Goal: Use online tool/utility: Utilize a website feature to perform a specific function

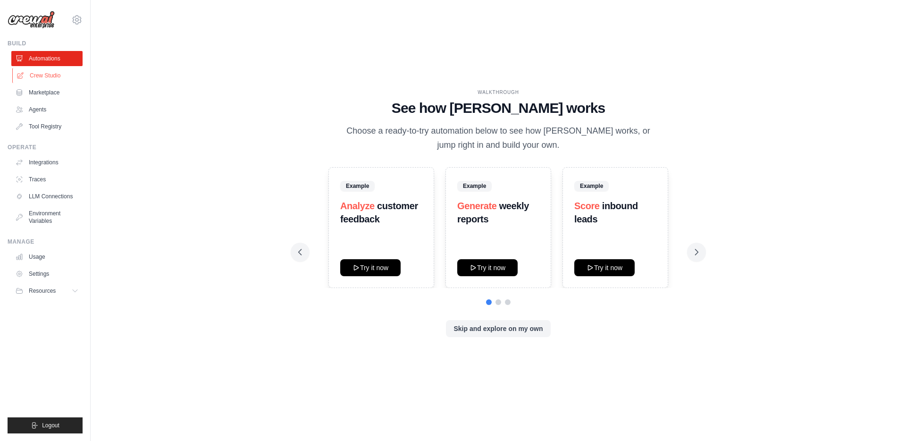
click at [47, 79] on link "Crew Studio" at bounding box center [47, 75] width 71 height 15
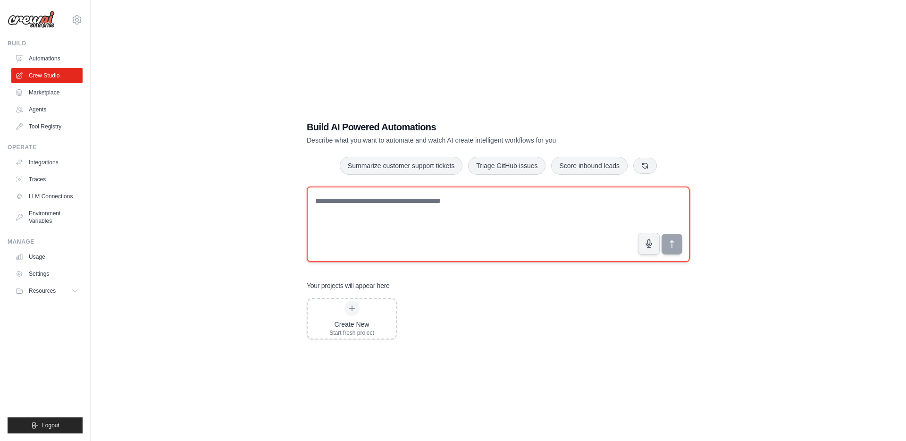
click at [425, 246] on textarea at bounding box center [498, 224] width 383 height 76
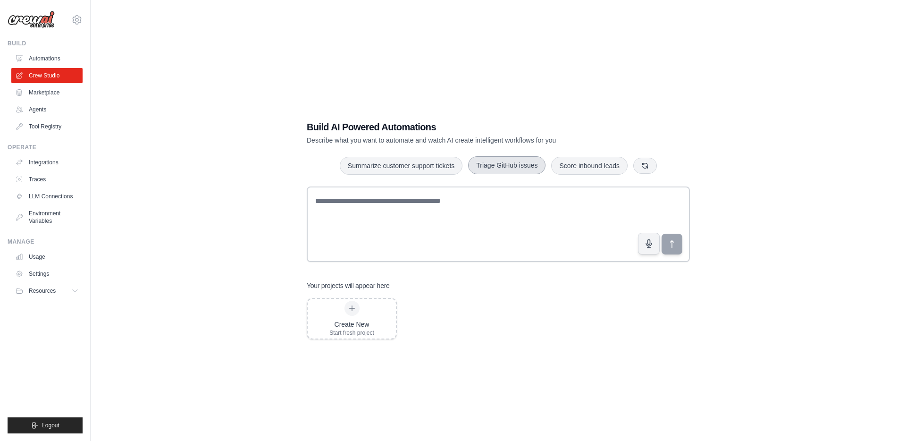
click at [518, 168] on button "Triage GitHub issues" at bounding box center [506, 165] width 77 height 18
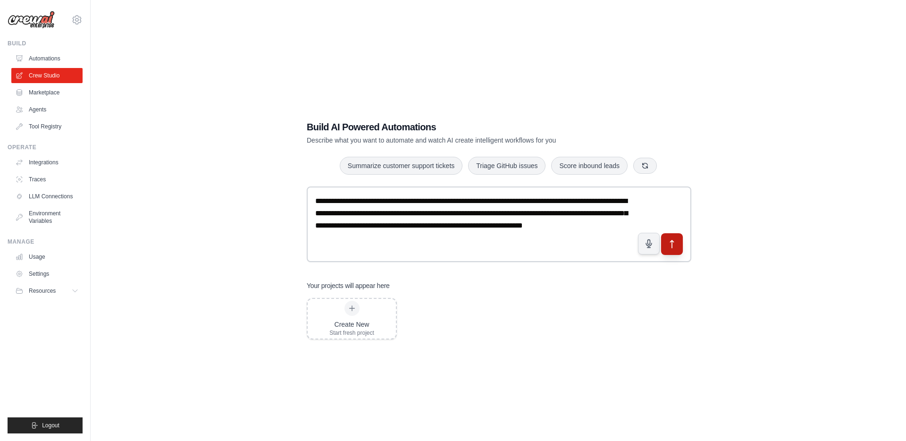
click at [678, 244] on button "submit" at bounding box center [672, 244] width 22 height 22
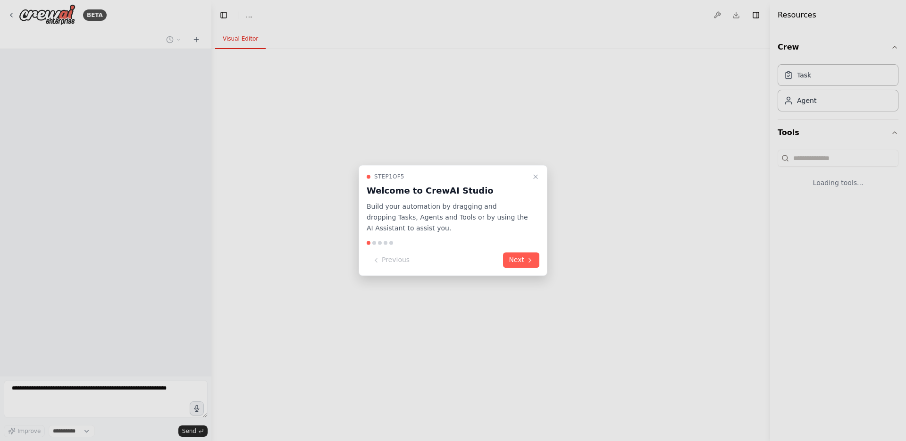
select select "****"
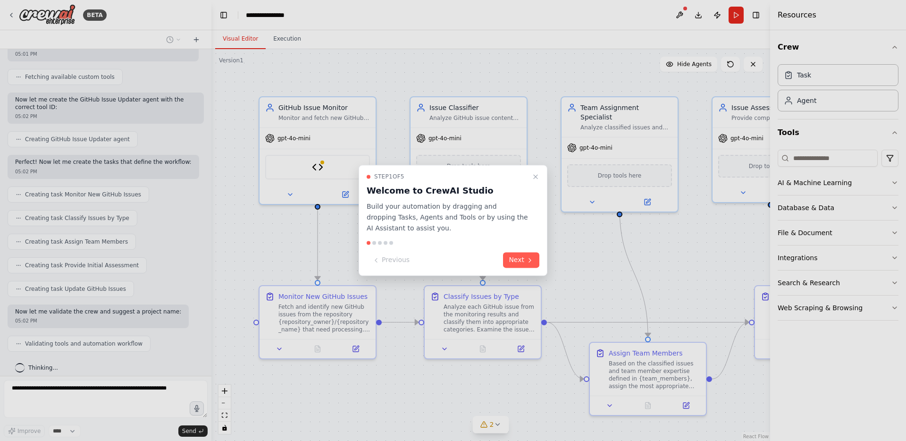
scroll to position [899, 0]
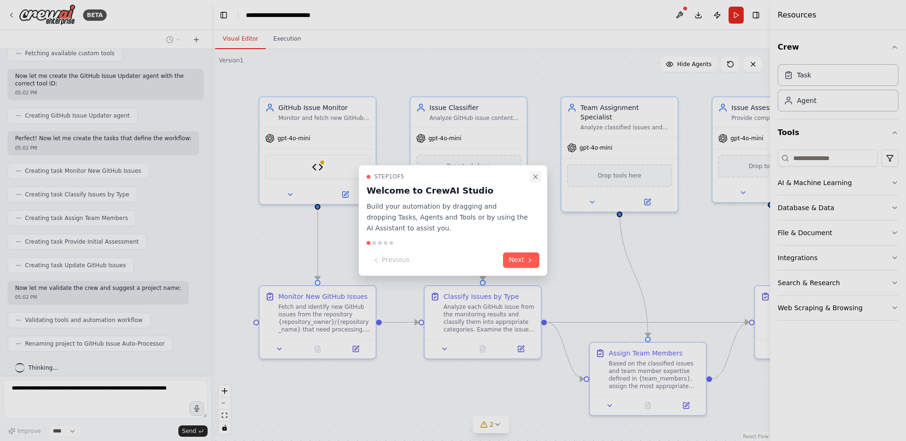
click at [534, 174] on icon "Close walkthrough" at bounding box center [536, 177] width 8 height 8
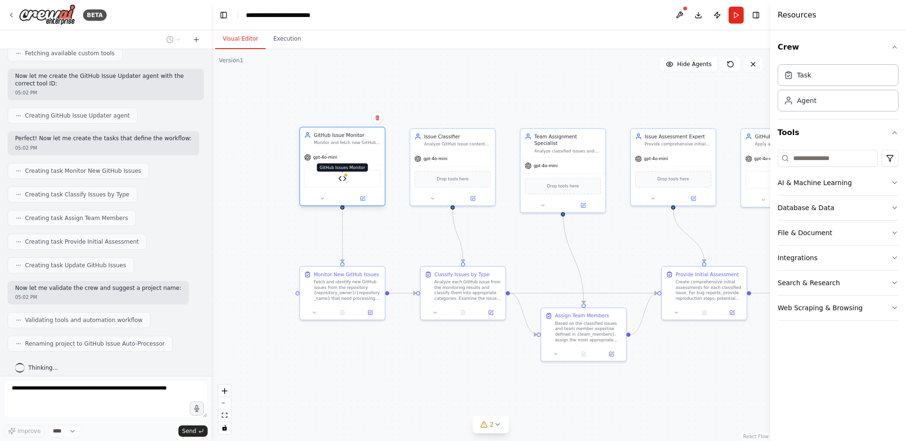
click at [342, 182] on img at bounding box center [342, 178] width 8 height 8
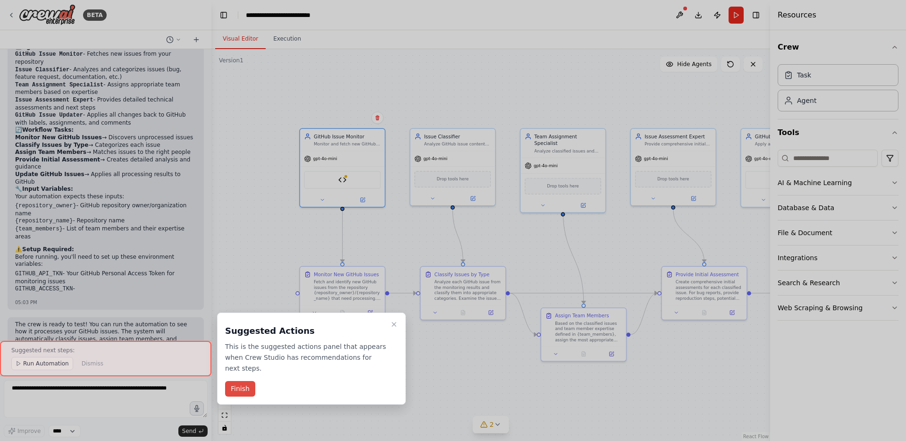
click at [245, 393] on button "Finish" at bounding box center [240, 389] width 30 height 16
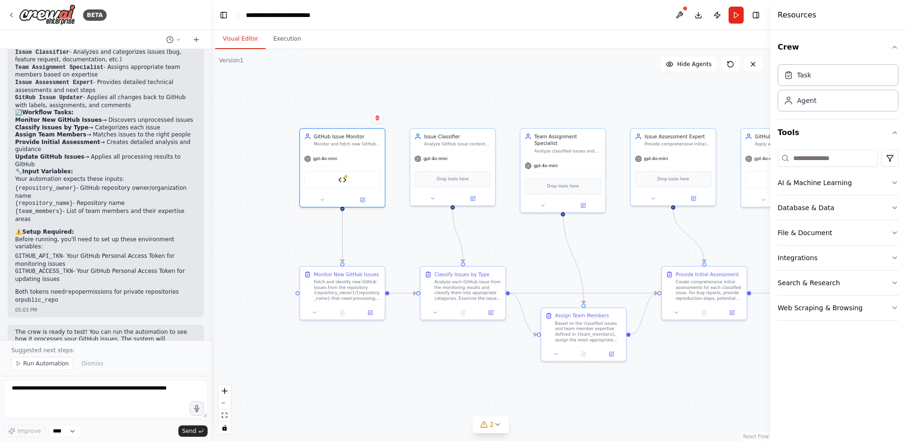
scroll to position [1275, 0]
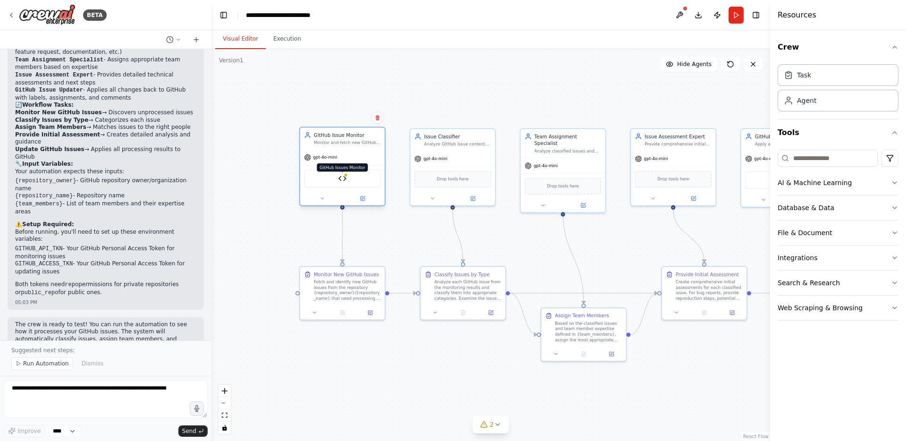
click at [344, 182] on img at bounding box center [342, 178] width 8 height 8
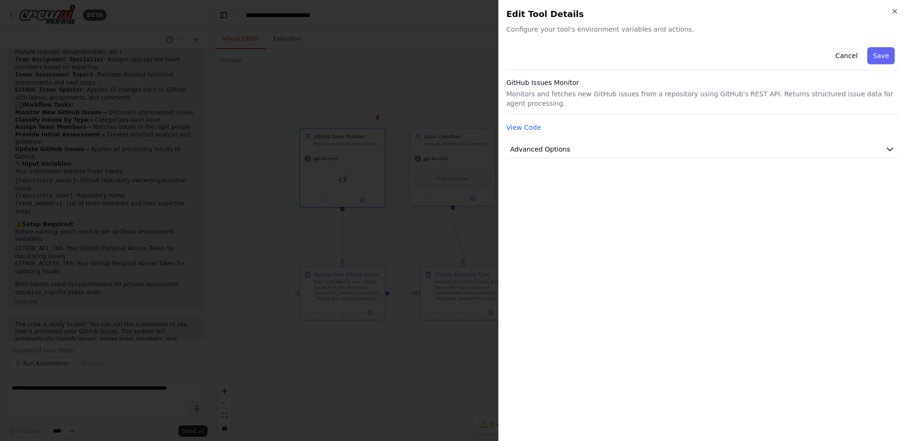
click at [387, 155] on div at bounding box center [453, 220] width 906 height 441
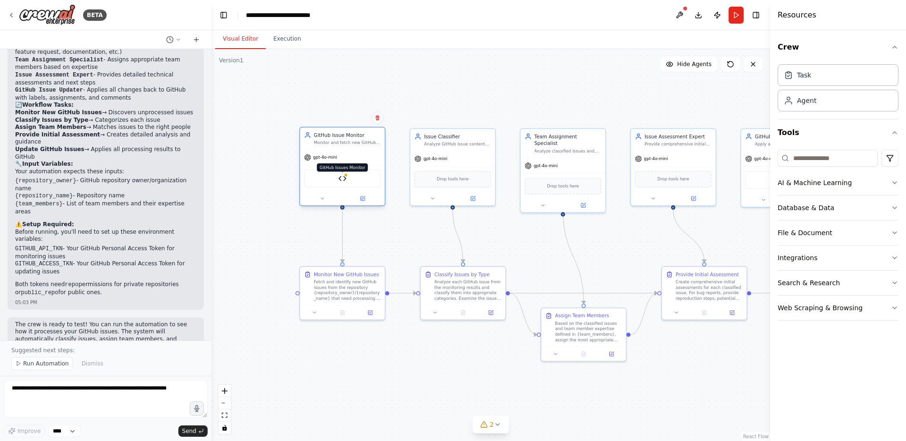
click at [345, 176] on div at bounding box center [346, 175] width 4 height 4
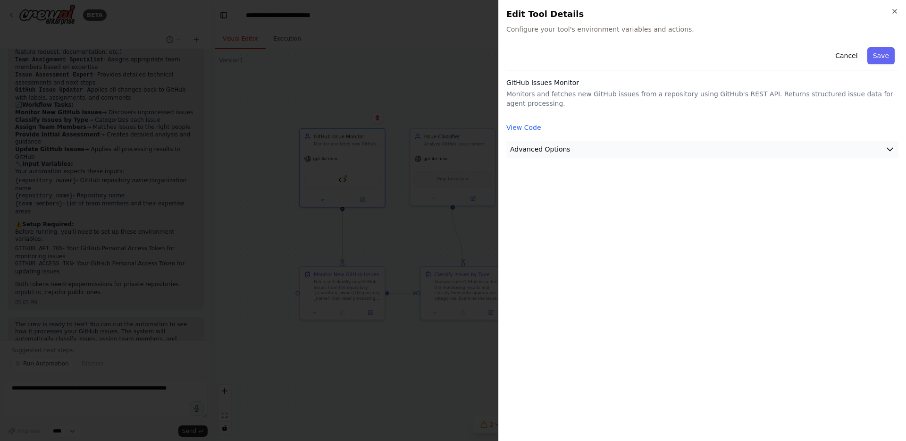
click at [578, 148] on button "Advanced Options" at bounding box center [702, 149] width 392 height 17
click at [582, 148] on button "Advanced Options" at bounding box center [702, 149] width 392 height 17
click at [891, 10] on icon "button" at bounding box center [895, 12] width 8 height 8
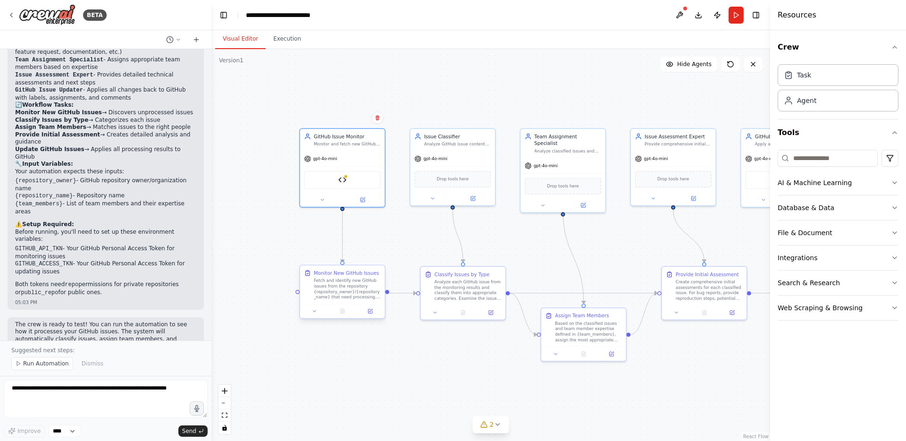
click at [348, 290] on div "Fetch and identify new GitHub issues from the repository {repository_owner}/{re…" at bounding box center [347, 288] width 67 height 22
click at [468, 179] on div "Drop tools here" at bounding box center [452, 177] width 76 height 17
click at [446, 182] on div "Drop tools here" at bounding box center [452, 177] width 76 height 17
click at [593, 172] on div "Drop tools here" at bounding box center [563, 184] width 85 height 25
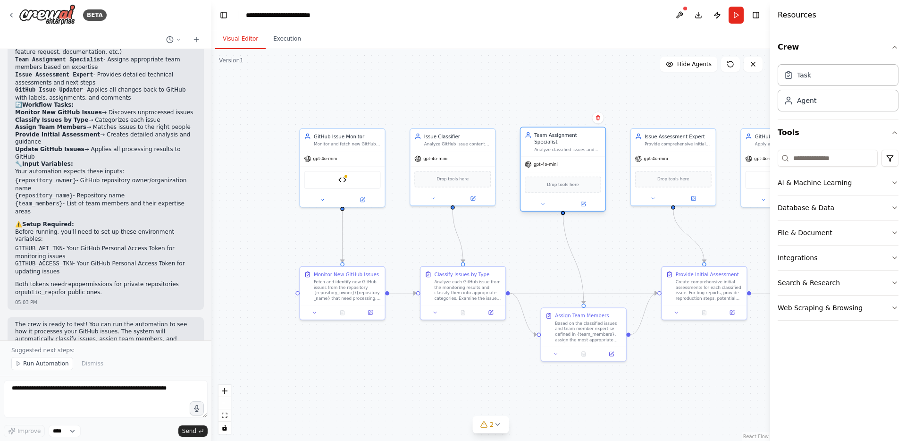
click at [593, 172] on div "Drop tools here" at bounding box center [563, 184] width 85 height 25
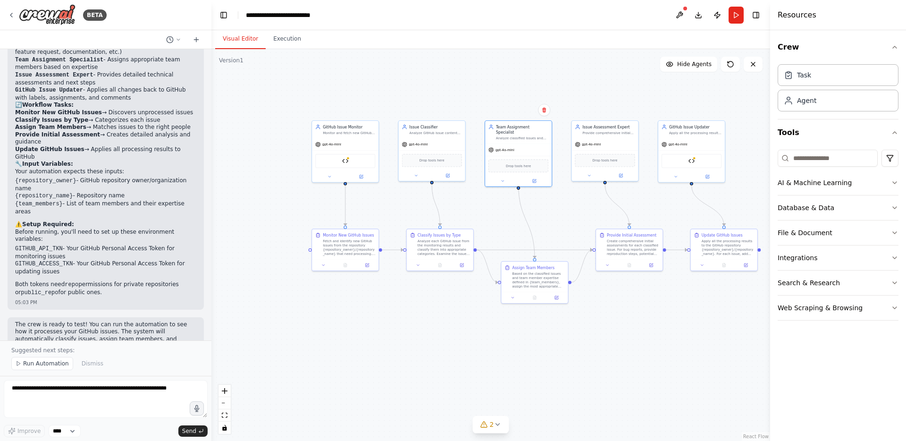
drag, startPoint x: 562, startPoint y: 253, endPoint x: 562, endPoint y: 213, distance: 40.6
click at [562, 213] on div ".deletable-edge-delete-btn { width: 20px; height: 20px; border: 0px solid #ffff…" at bounding box center [490, 245] width 559 height 392
